Goal: Task Accomplishment & Management: Use online tool/utility

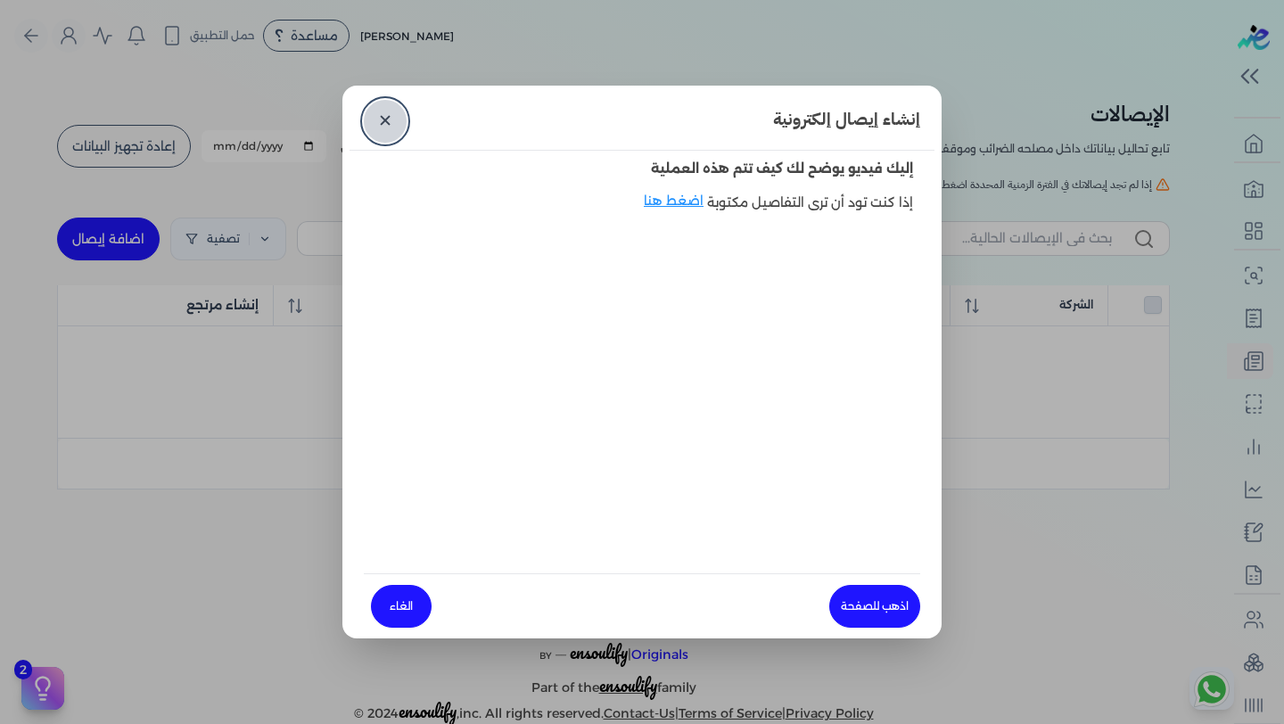
click at [375, 118] on link "✕" at bounding box center [385, 121] width 43 height 43
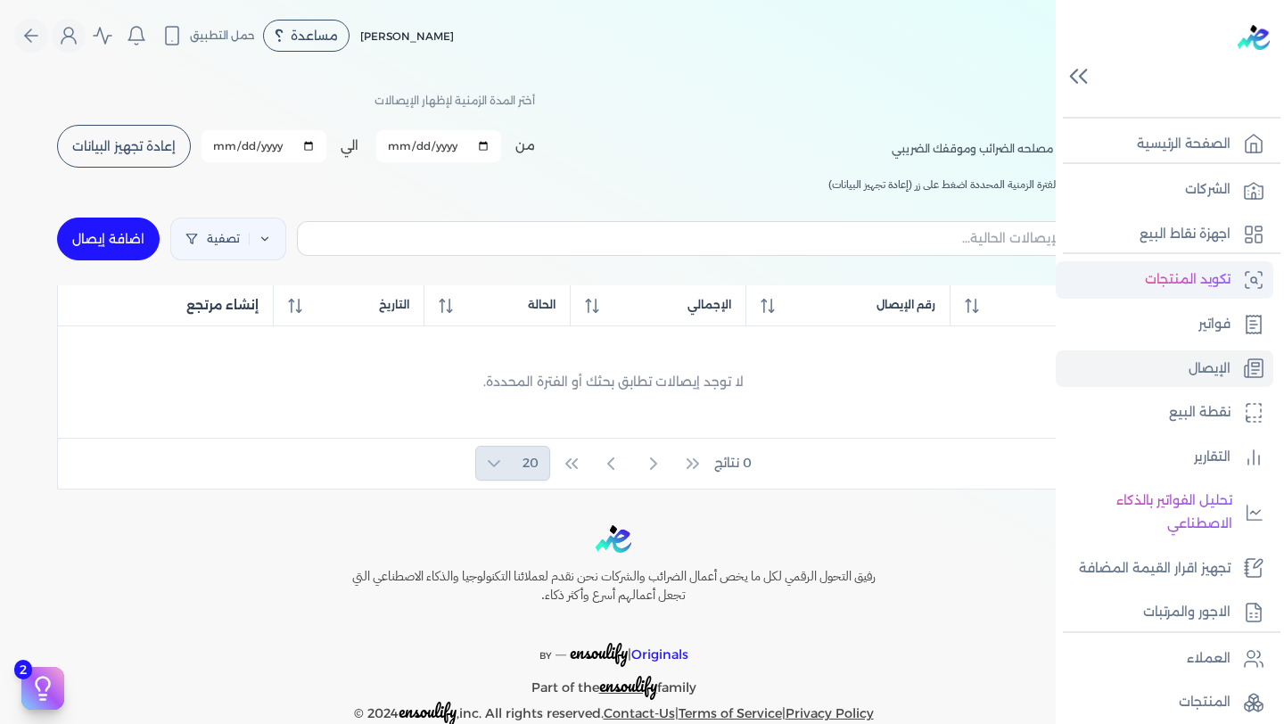
click at [1239, 274] on link "تكويد المنتجات" at bounding box center [1165, 279] width 218 height 37
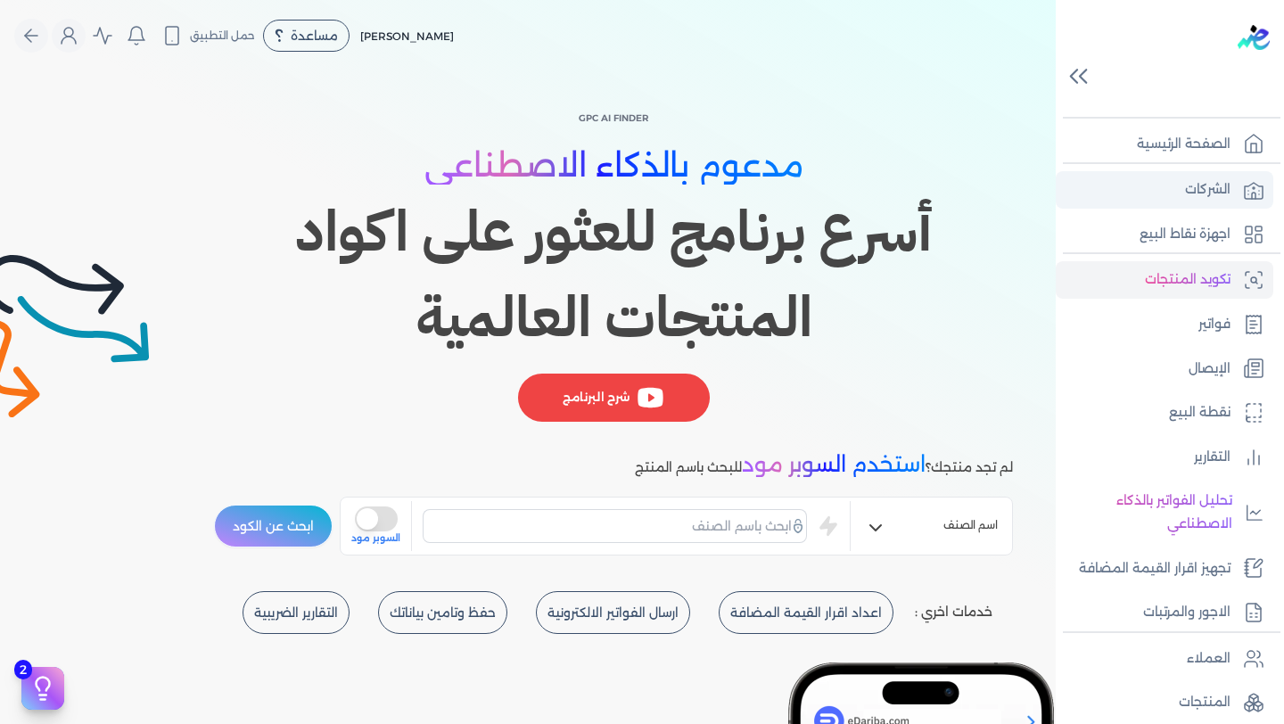
click at [1239, 181] on link "الشركات" at bounding box center [1165, 189] width 218 height 37
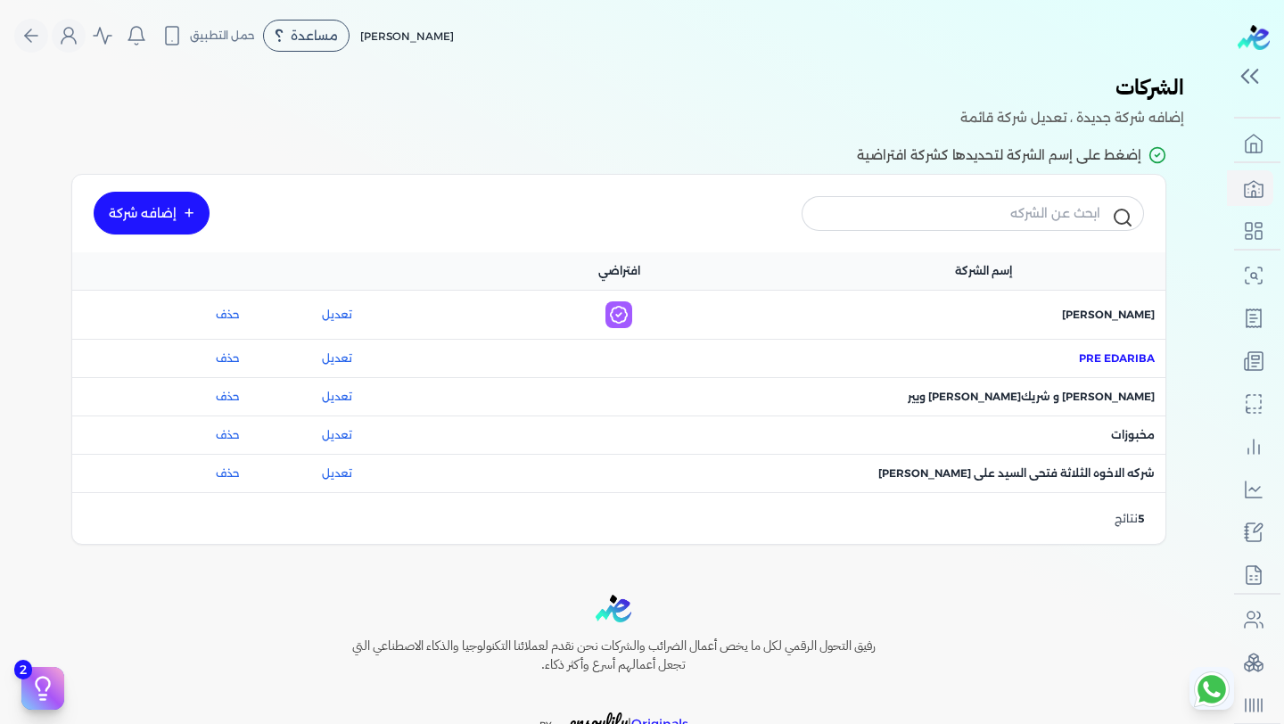
click at [1084, 355] on span "اسم الشركة : Pre eDariba" at bounding box center [1117, 358] width 76 height 16
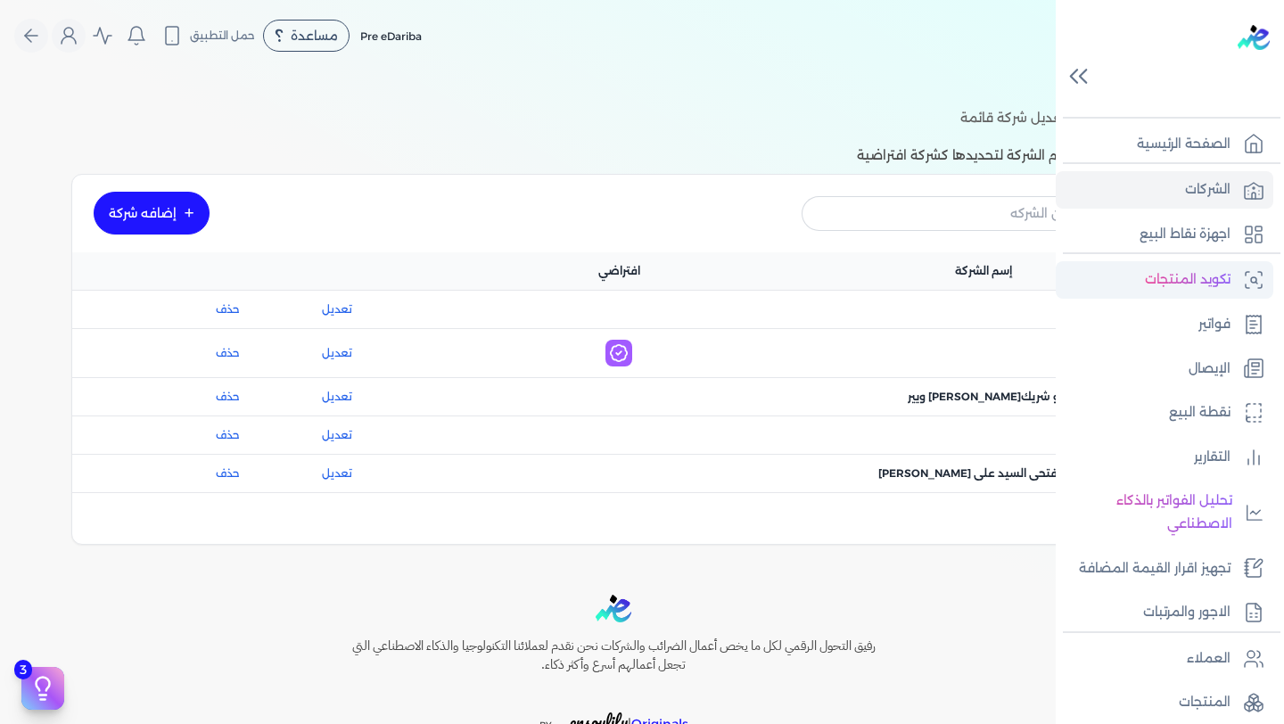
click at [1227, 290] on p "تكويد المنتجات" at bounding box center [1188, 279] width 86 height 23
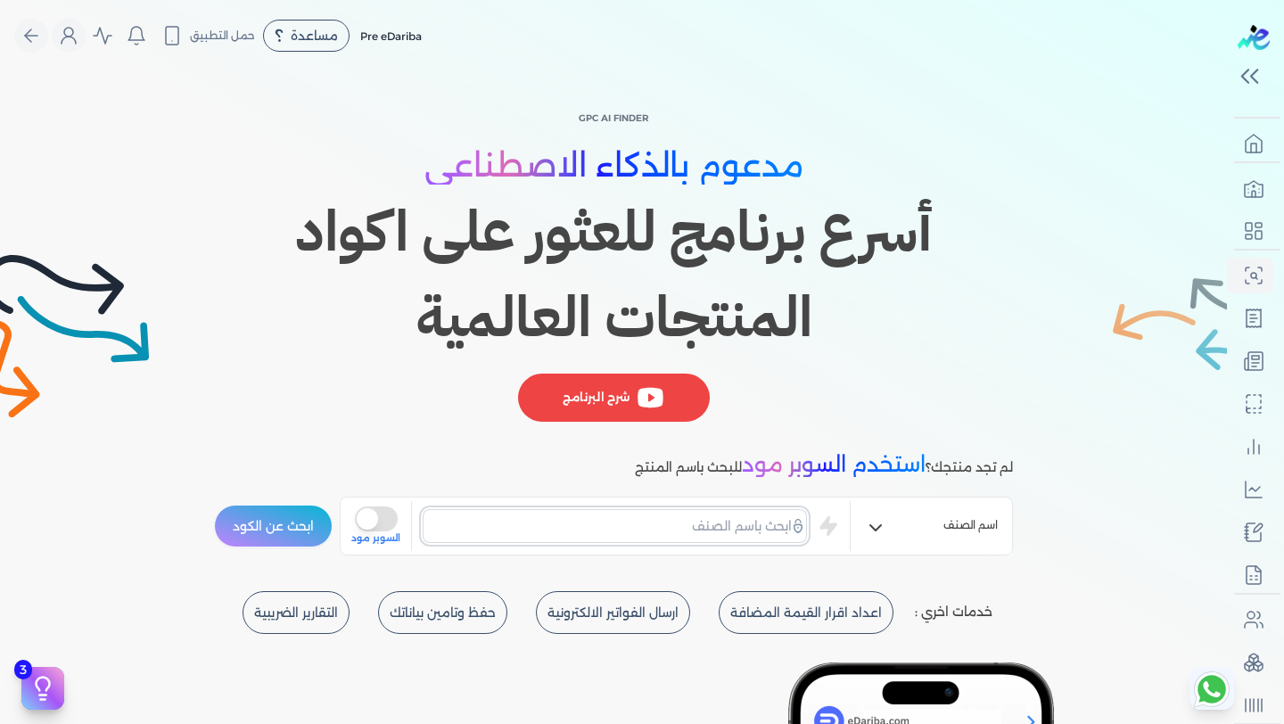
click at [716, 517] on input "text" at bounding box center [615, 526] width 384 height 34
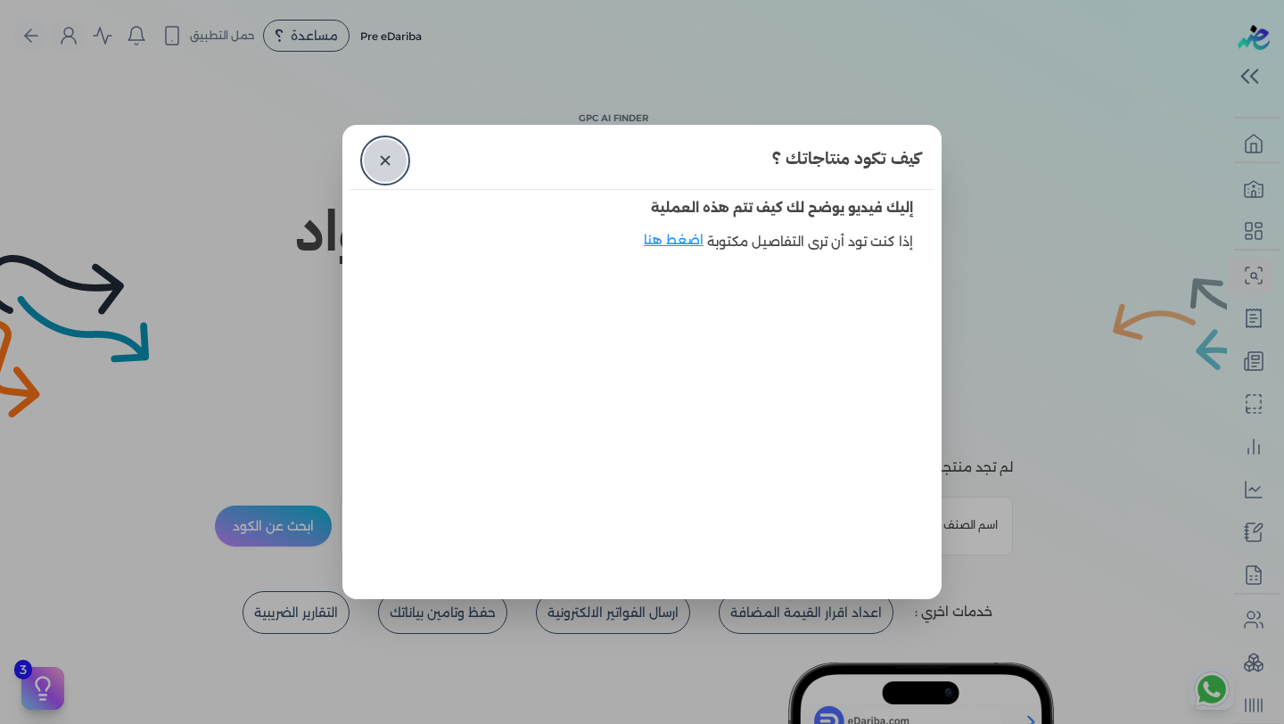
click at [375, 168] on link "✕" at bounding box center [385, 160] width 43 height 43
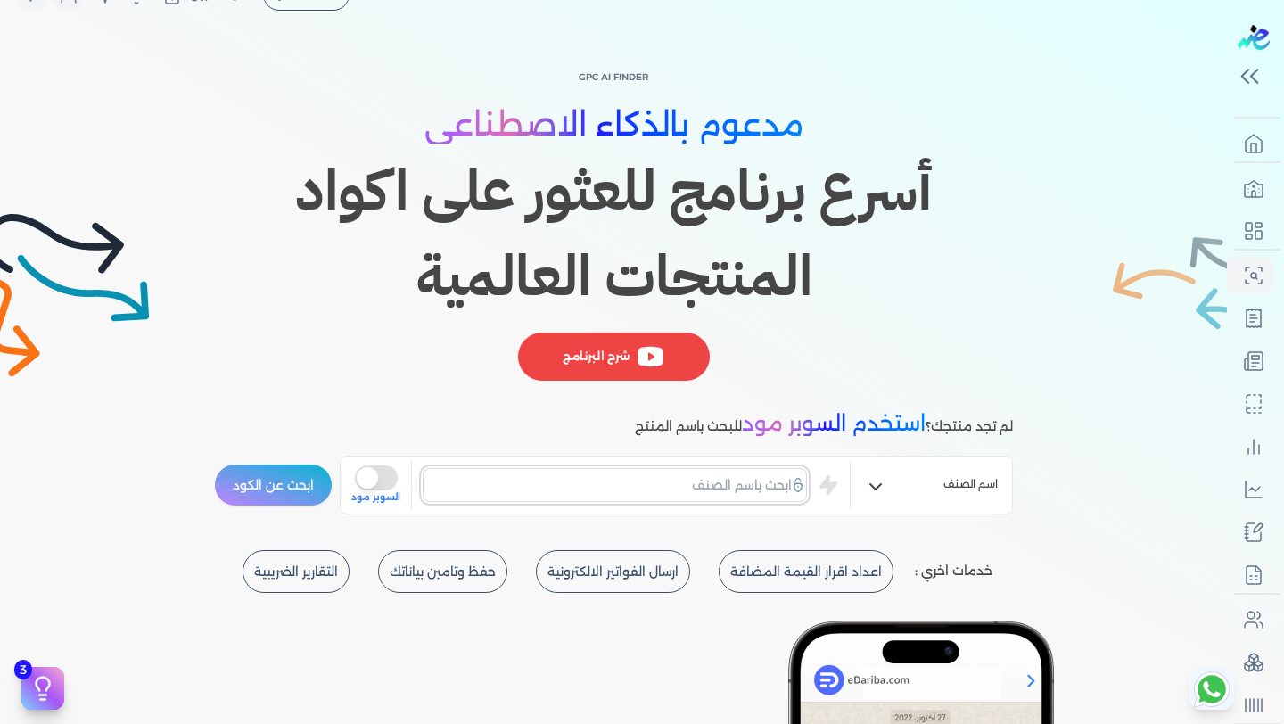
scroll to position [126, 0]
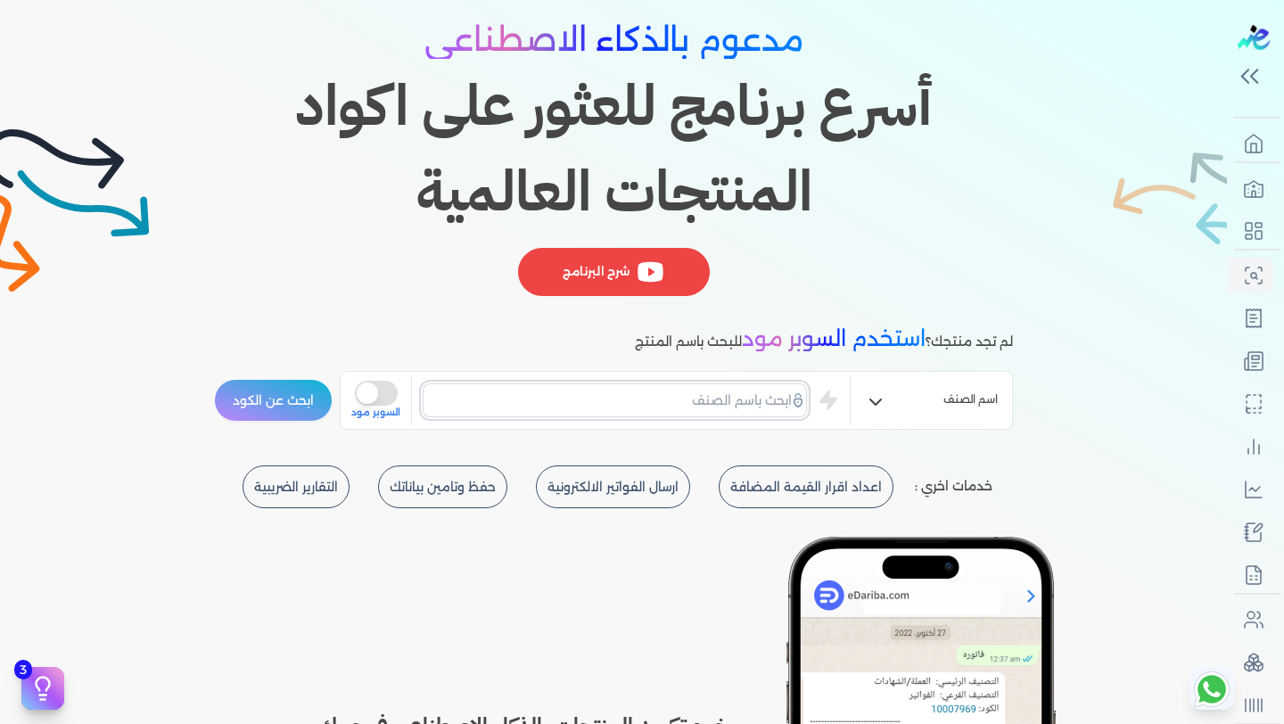
click at [739, 407] on input "text" at bounding box center [615, 400] width 384 height 34
click at [671, 394] on input "text" at bounding box center [615, 400] width 384 height 34
type input "car"
click at [214, 379] on button "ابحث عن الكود" at bounding box center [273, 400] width 119 height 43
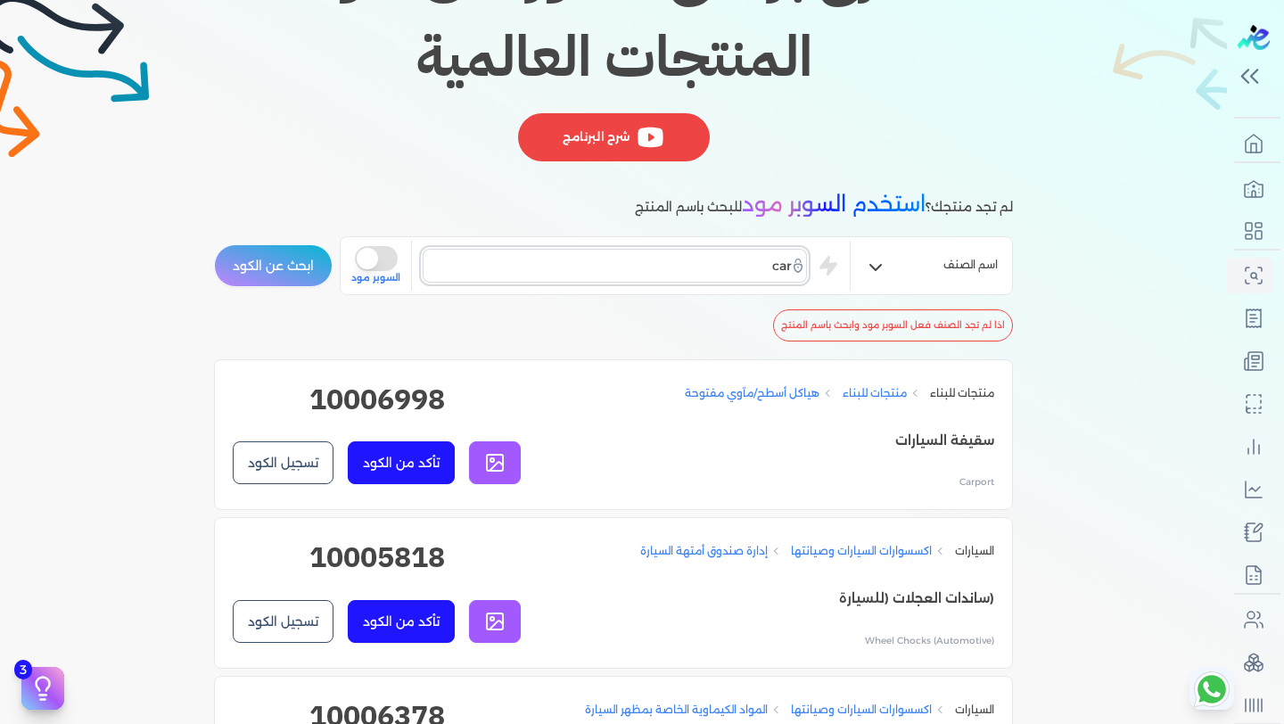
scroll to position [262, 0]
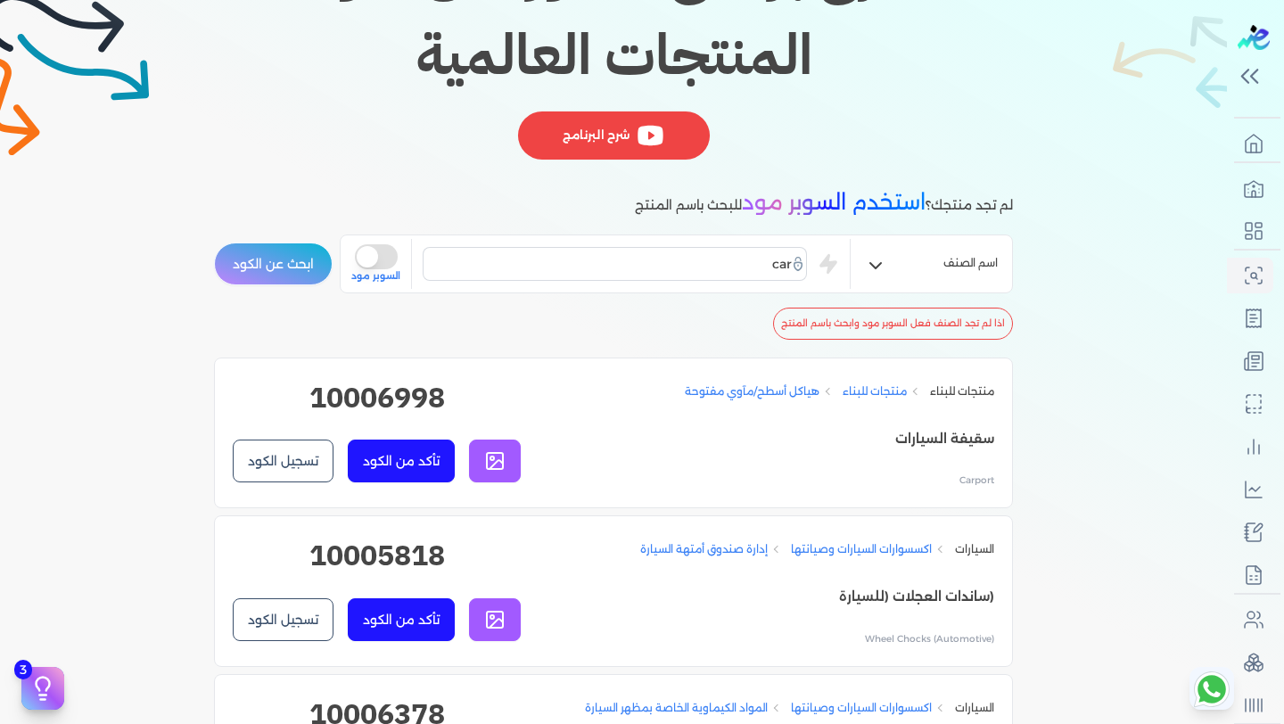
click at [302, 473] on button "تسجيل الكود" at bounding box center [283, 461] width 101 height 43
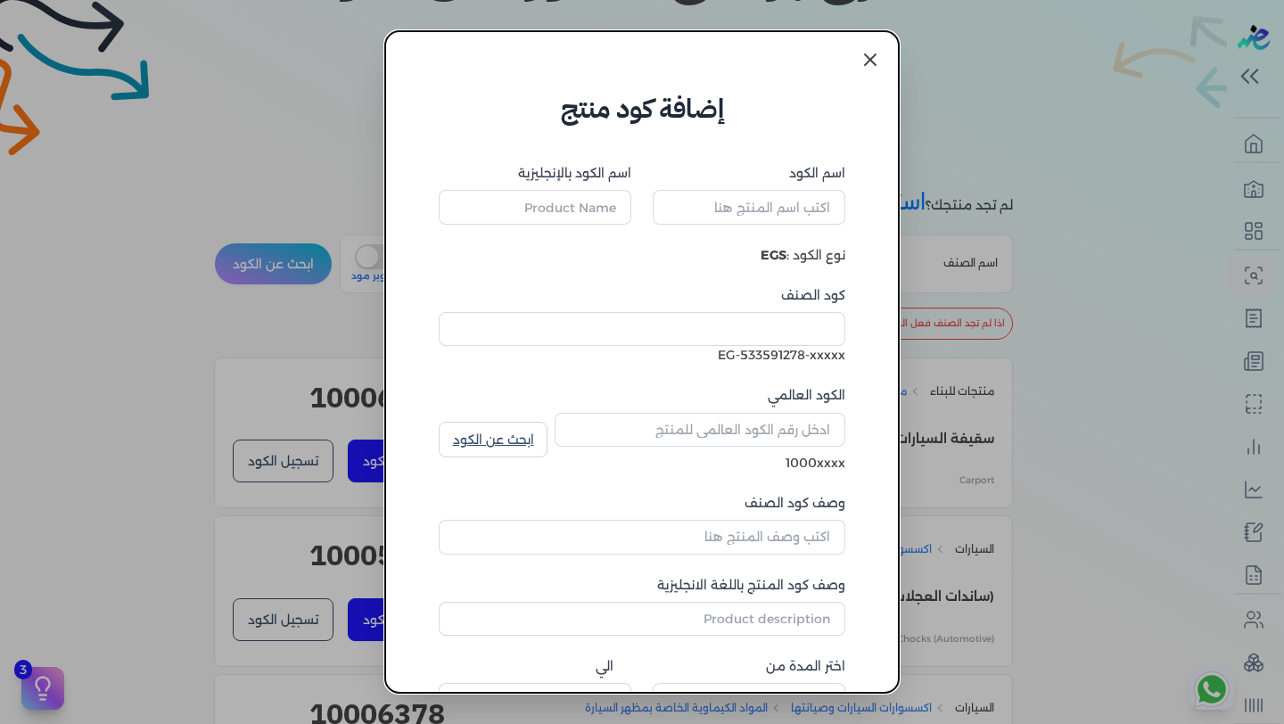
type input "سقيفة السيارات"
type input "Carport"
type input "10006998"
type input "هياكل أسطح/مآوي مفتوحة"
type input "Outdoor Roof/Shelter Structures"
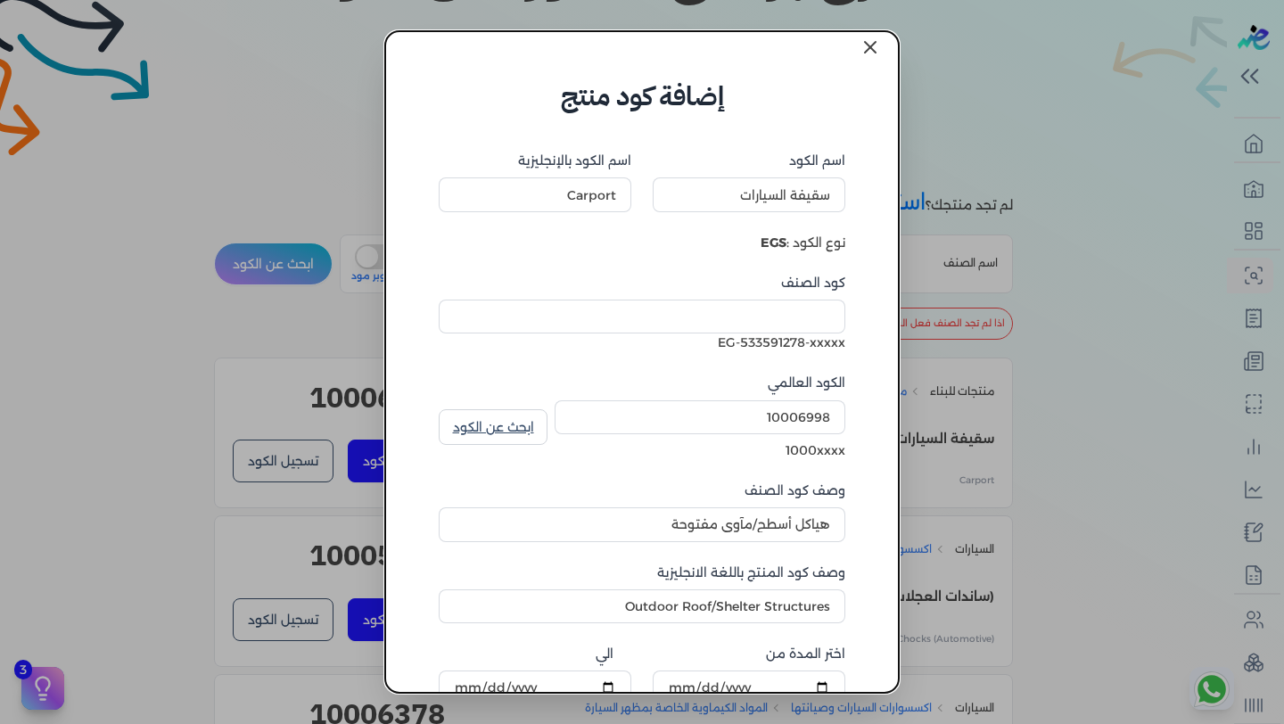
scroll to position [0, 0]
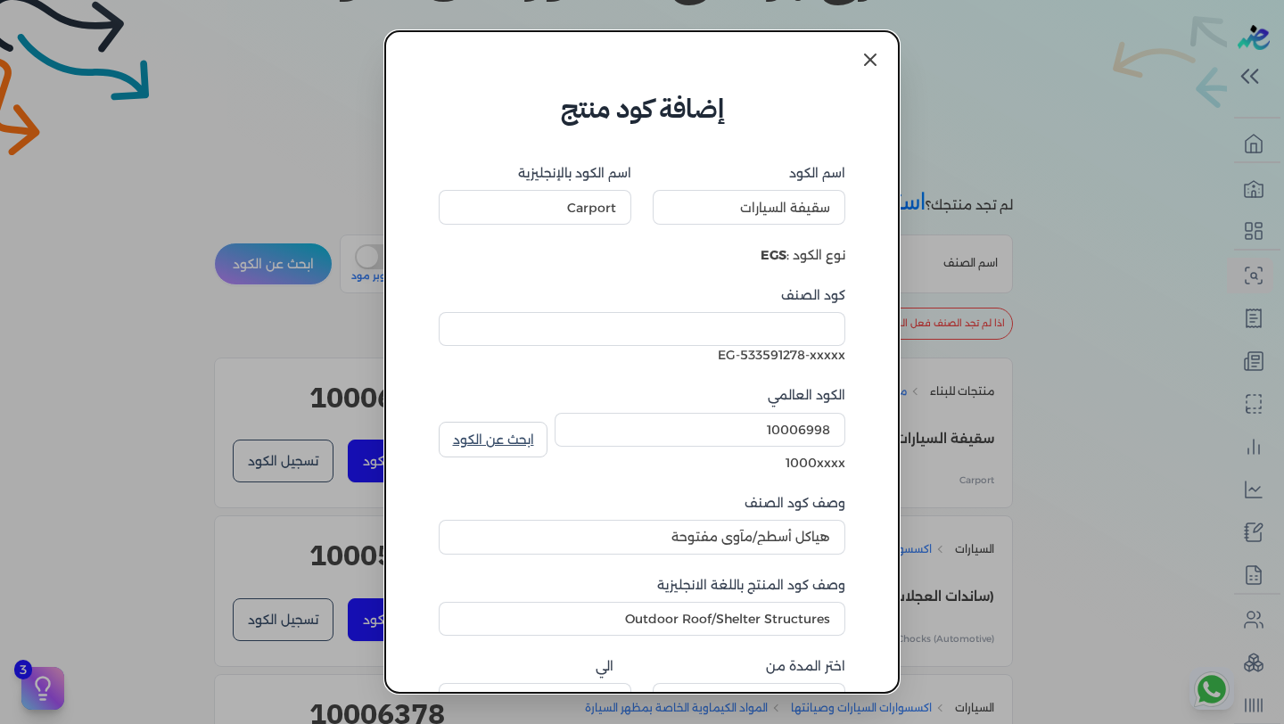
click at [872, 58] on icon at bounding box center [870, 59] width 11 height 11
